Goal: Entertainment & Leisure: Browse casually

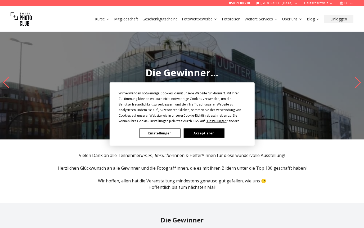
click at [202, 132] on button "Akzeptieren" at bounding box center [203, 132] width 41 height 9
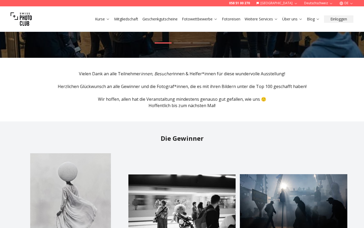
scroll to position [173, 0]
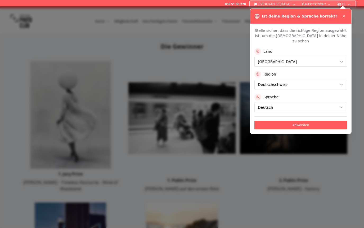
click at [347, 16] on div "Ist deine Region & Sprache korrekt?" at bounding box center [300, 16] width 101 height 15
click at [345, 16] on icon at bounding box center [344, 16] width 4 height 4
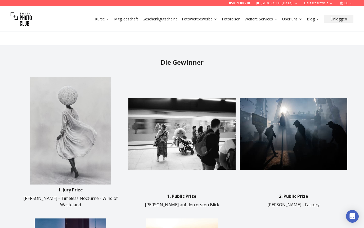
scroll to position [155, 0]
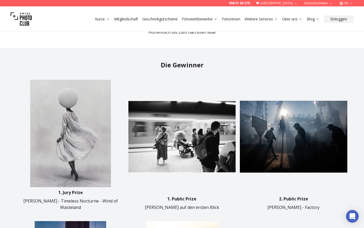
click at [198, 156] on img at bounding box center [181, 136] width 107 height 113
click at [174, 163] on img at bounding box center [181, 136] width 107 height 113
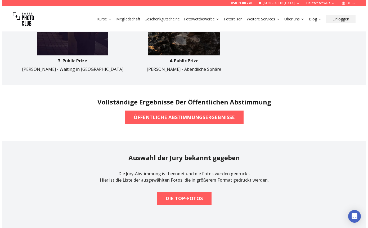
scroll to position [428, 0]
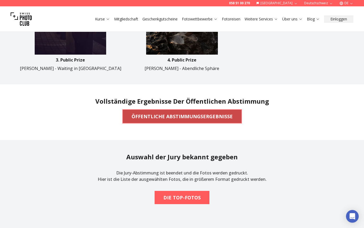
click at [150, 114] on b "ÖFFENTLICHE ABSTIMMUNGSERGEBNISSE" at bounding box center [181, 115] width 101 height 7
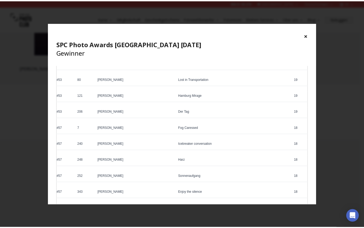
scroll to position [865, 0]
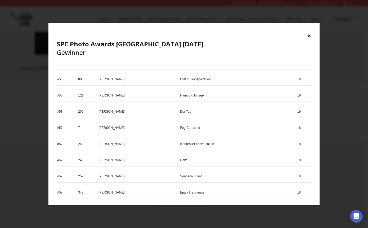
click at [312, 35] on div "× SPC Photo Awards [GEOGRAPHIC_DATA] [DATE] Gewinner" at bounding box center [183, 44] width 271 height 42
click at [309, 36] on button "×" at bounding box center [309, 35] width 4 height 8
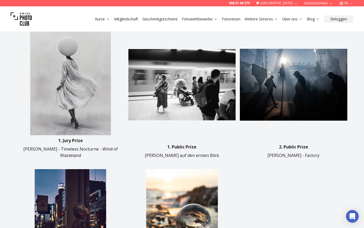
scroll to position [220, 0]
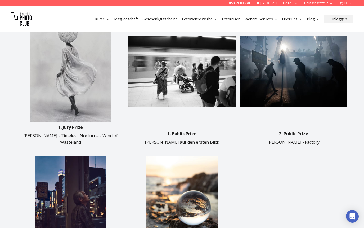
click at [50, 88] on img at bounding box center [70, 68] width 107 height 107
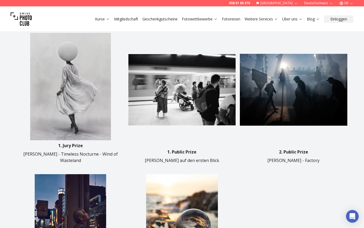
scroll to position [198, 0]
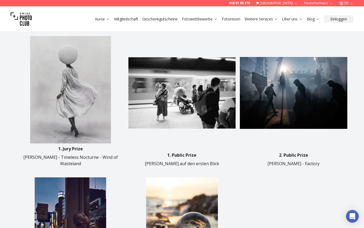
click at [186, 104] on img at bounding box center [181, 92] width 107 height 113
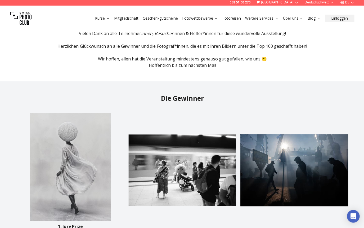
scroll to position [137, 0]
